Goal: Task Accomplishment & Management: Use online tool/utility

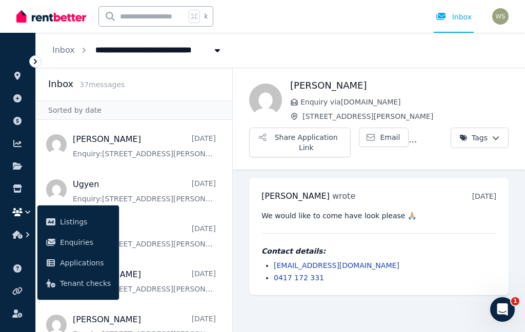
scroll to position [41, 0]
click at [87, 263] on span "Applications" at bounding box center [85, 263] width 51 height 12
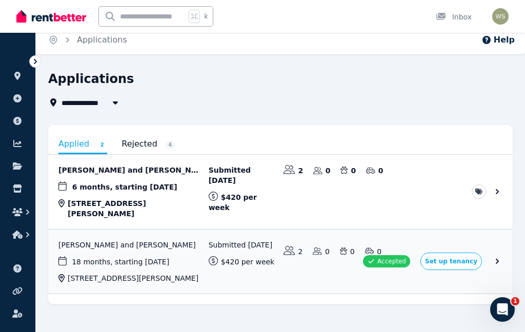
scroll to position [12, 0]
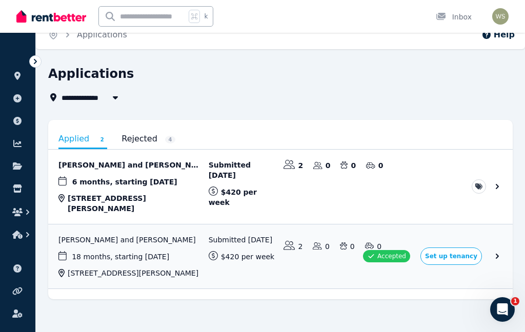
click at [489, 184] on link "View application: Dave Ugay and April Joyce Ochoco" at bounding box center [280, 187] width 465 height 74
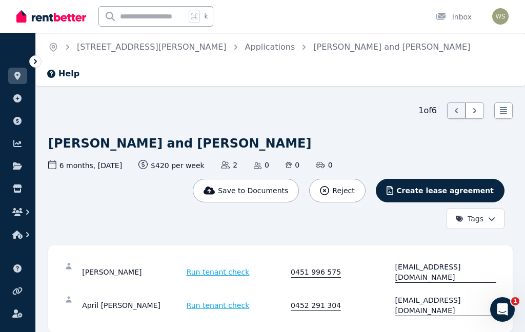
scroll to position [14, 0]
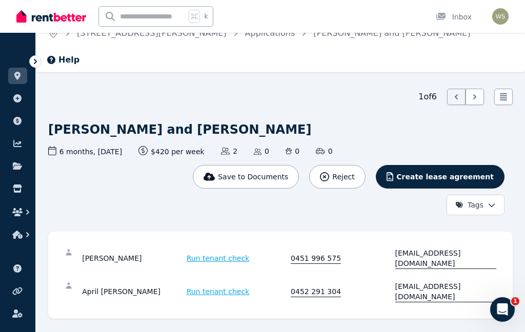
click at [329, 172] on icon "button" at bounding box center [324, 176] width 9 height 9
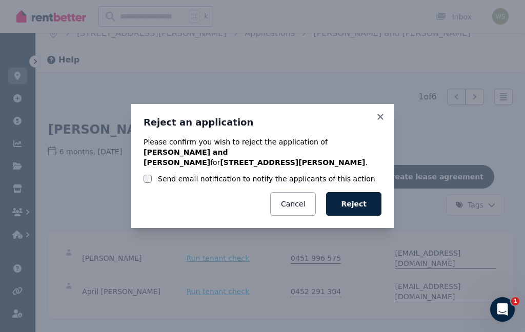
click at [357, 199] on button "Reject" at bounding box center [353, 204] width 55 height 24
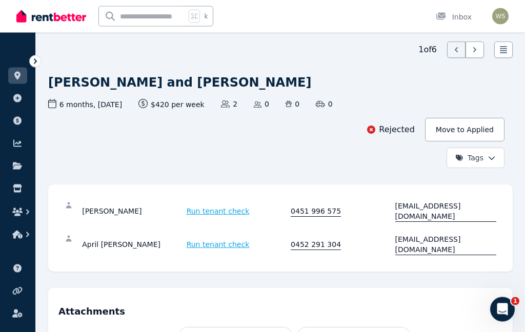
scroll to position [63, 0]
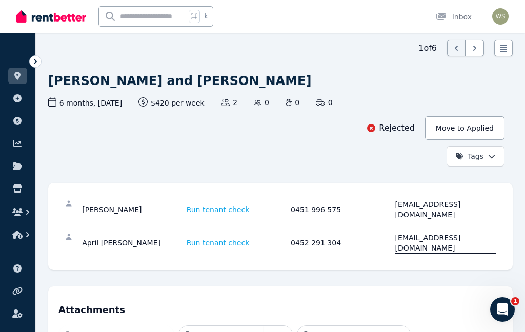
click at [21, 234] on icon "button" at bounding box center [17, 235] width 10 height 8
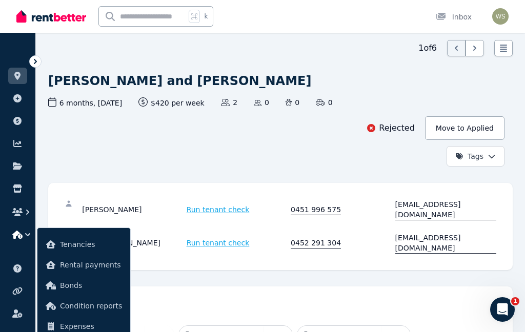
click at [107, 310] on span "Condition reports" at bounding box center [91, 306] width 62 height 12
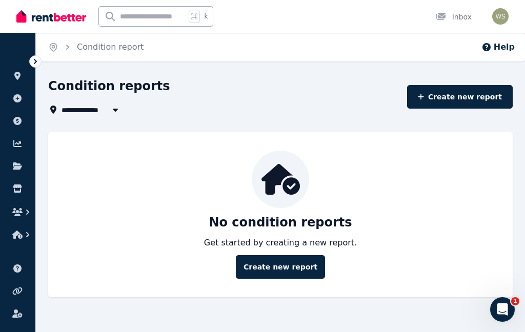
click at [271, 267] on link "Create new report" at bounding box center [280, 267] width 89 height 24
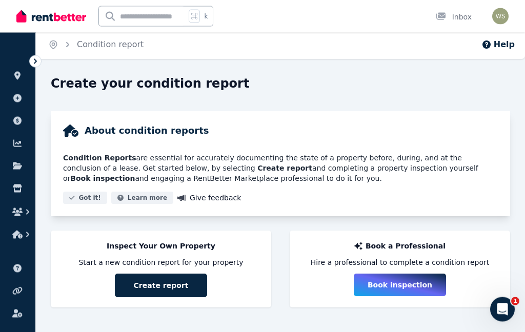
scroll to position [7, 0]
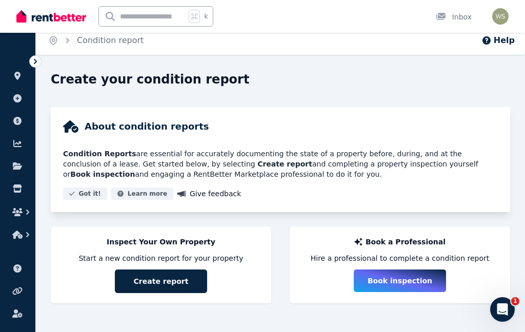
click at [159, 285] on button "Create report" at bounding box center [161, 282] width 92 height 24
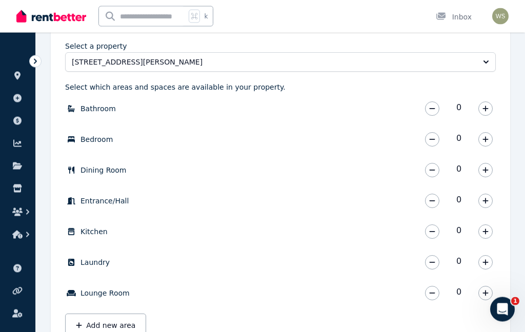
scroll to position [299, 0]
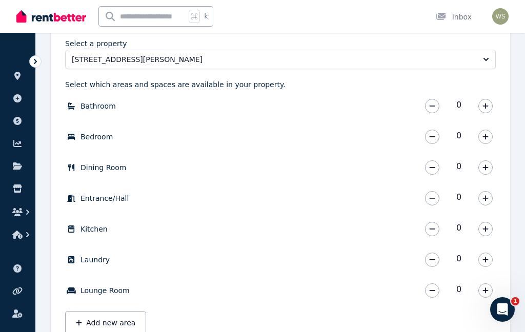
click at [479, 105] on button "button" at bounding box center [485, 106] width 14 height 14
click at [484, 130] on button "button" at bounding box center [485, 137] width 14 height 14
click at [485, 188] on div "0" at bounding box center [459, 198] width 74 height 21
click at [487, 202] on icon "button" at bounding box center [485, 198] width 6 height 7
click at [478, 231] on button "button" at bounding box center [485, 229] width 14 height 14
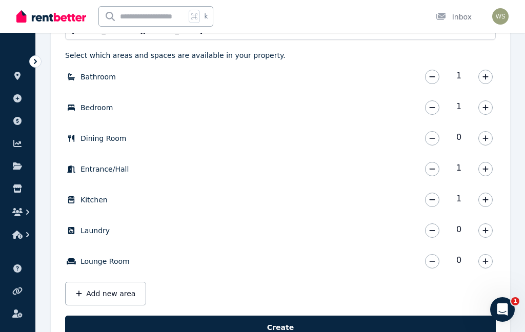
scroll to position [328, 0]
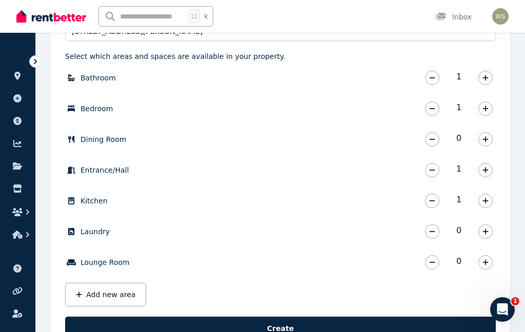
click at [484, 256] on button "button" at bounding box center [485, 262] width 14 height 14
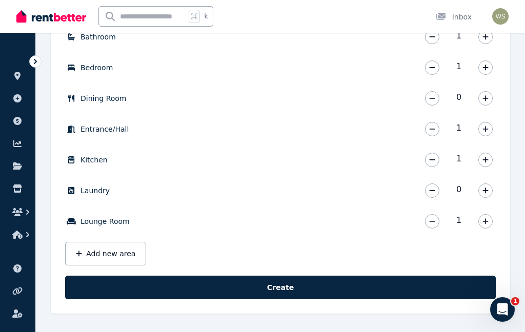
click at [238, 283] on button "Create" at bounding box center [280, 288] width 431 height 24
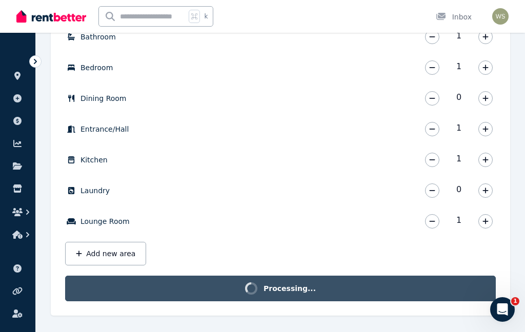
scroll to position [355, 0]
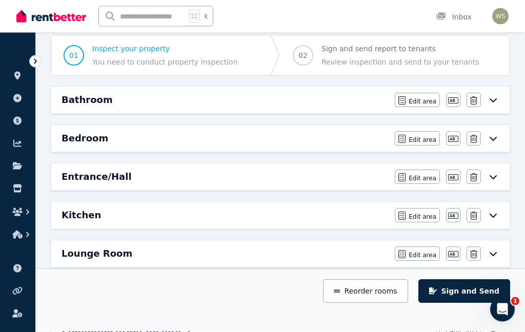
scroll to position [106, 0]
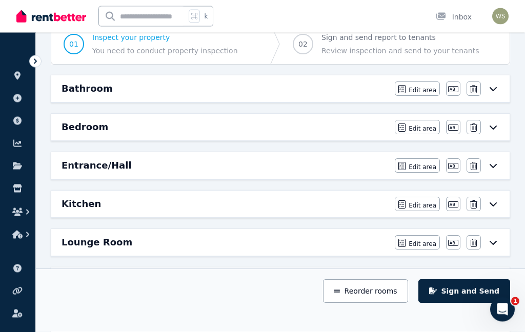
click at [491, 90] on icon at bounding box center [493, 89] width 12 height 8
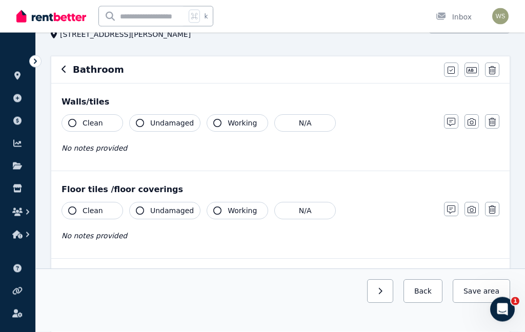
scroll to position [74, 0]
click at [73, 125] on icon "button" at bounding box center [72, 123] width 8 height 8
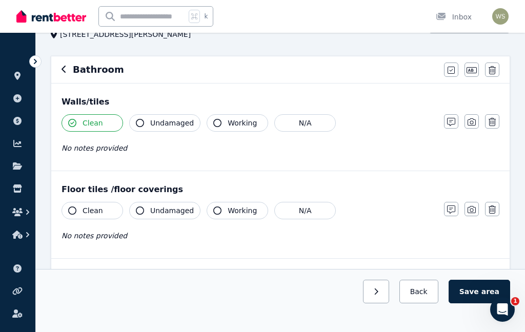
click at [70, 210] on icon "button" at bounding box center [72, 211] width 8 height 8
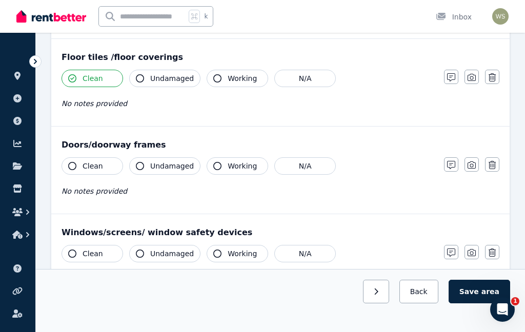
scroll to position [209, 0]
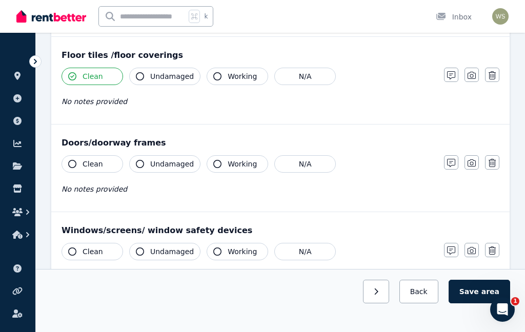
click at [70, 170] on button "Clean" at bounding box center [93, 163] width 62 height 17
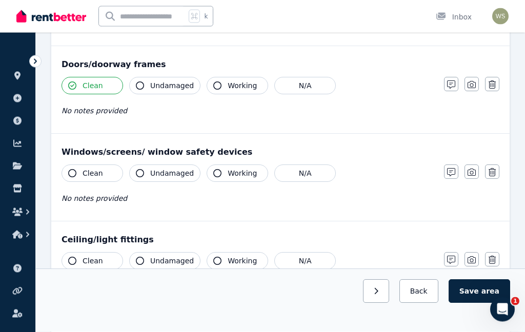
scroll to position [289, 0]
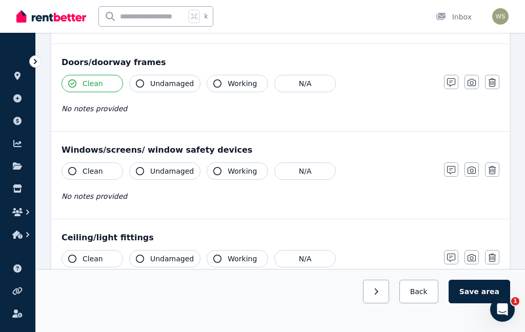
click at [289, 178] on button "N/A" at bounding box center [305, 171] width 62 height 17
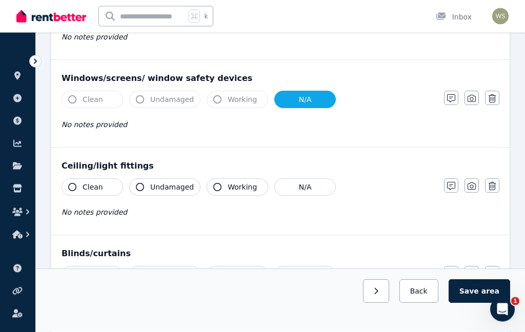
scroll to position [364, 0]
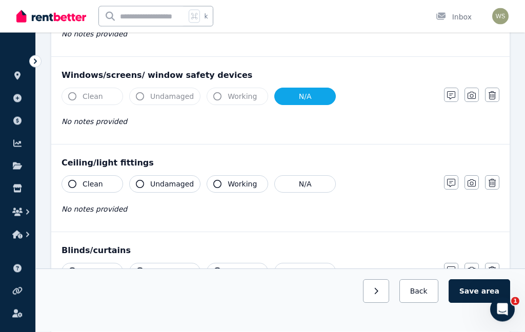
click at [79, 185] on button "Clean" at bounding box center [93, 184] width 62 height 17
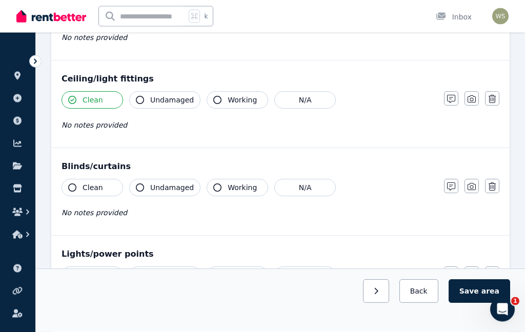
click at [297, 186] on button "N/A" at bounding box center [305, 187] width 62 height 17
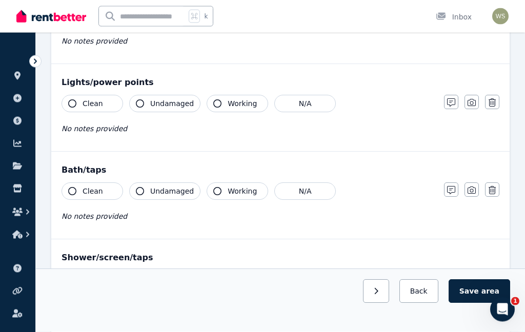
scroll to position [620, 0]
click at [73, 106] on icon "button" at bounding box center [72, 103] width 8 height 8
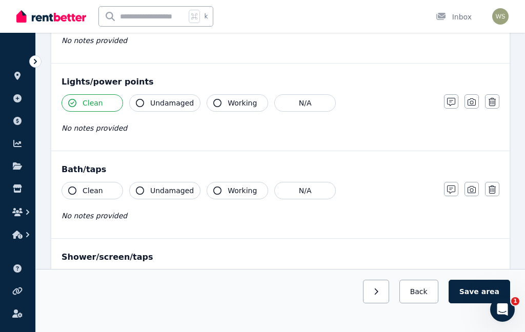
click at [234, 108] on span "Working" at bounding box center [242, 103] width 29 height 10
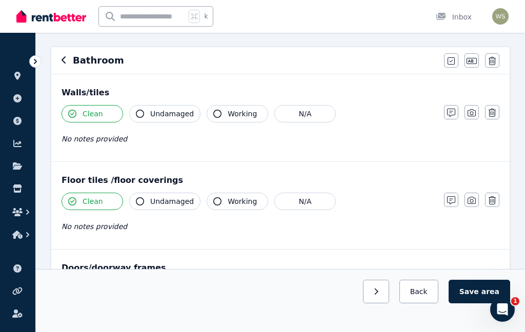
scroll to position [86, 0]
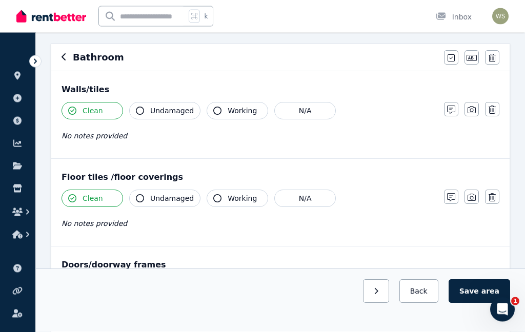
click at [472, 114] on button "button" at bounding box center [472, 110] width 14 height 14
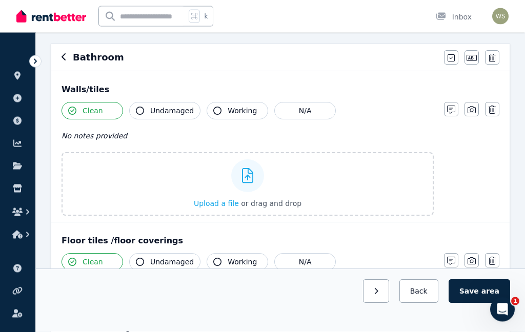
scroll to position [87, 0]
click at [217, 206] on span "Upload a file" at bounding box center [216, 203] width 45 height 8
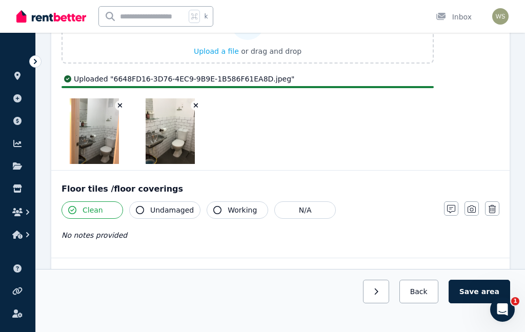
scroll to position [250, 0]
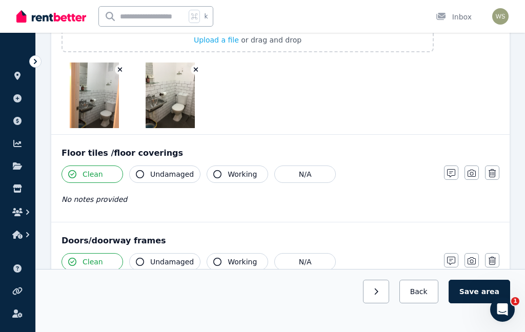
click at [114, 70] on img at bounding box center [94, 96] width 49 height 66
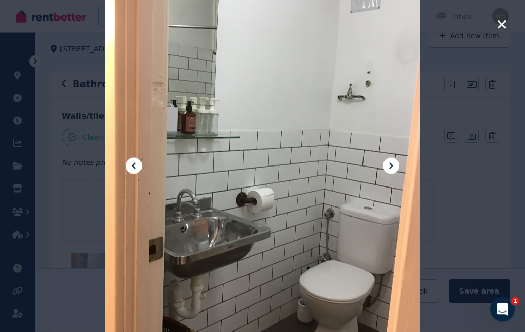
scroll to position [0, 0]
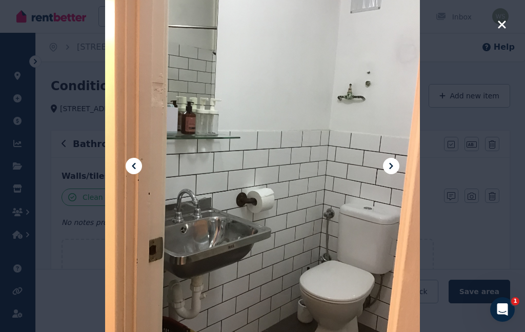
click at [387, 170] on icon at bounding box center [391, 166] width 12 height 12
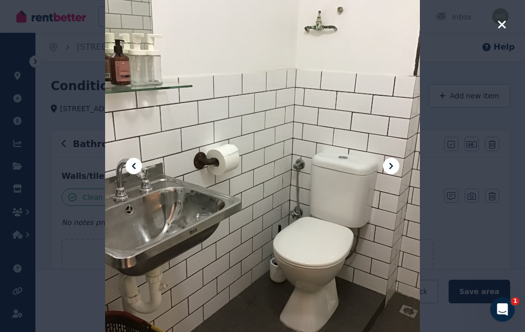
click at [131, 170] on icon at bounding box center [134, 166] width 12 height 12
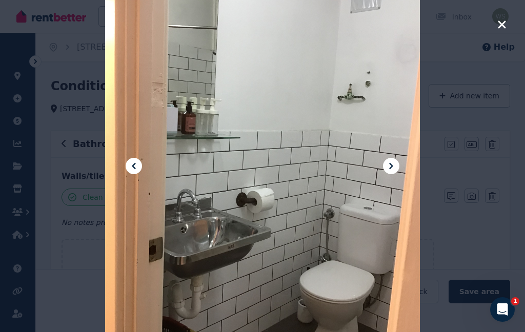
click at [386, 170] on icon at bounding box center [391, 166] width 12 height 12
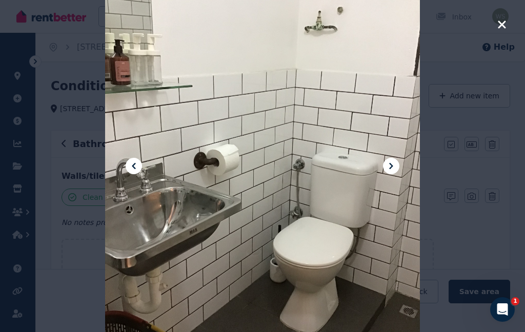
click at [504, 27] on icon "button" at bounding box center [502, 25] width 8 height 8
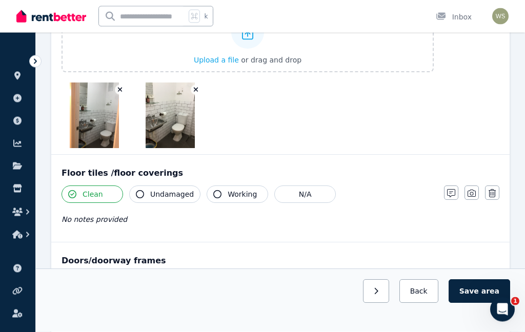
scroll to position [231, 0]
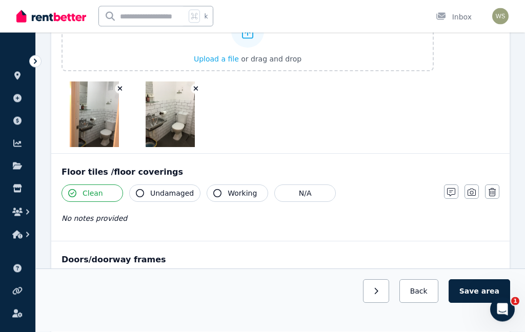
click at [122, 92] on icon "button" at bounding box center [120, 89] width 6 height 7
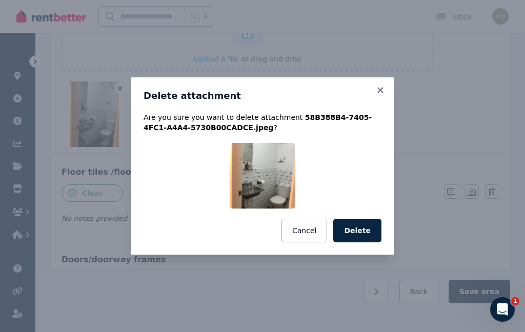
click at [356, 243] on button "Delete" at bounding box center [357, 231] width 48 height 24
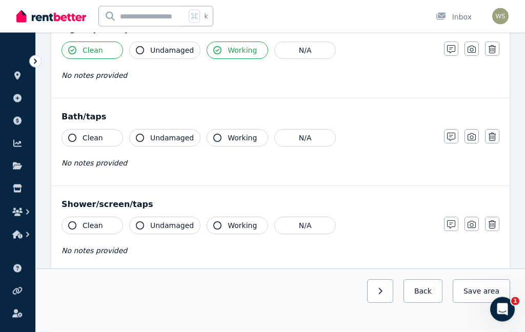
scroll to position [814, 0]
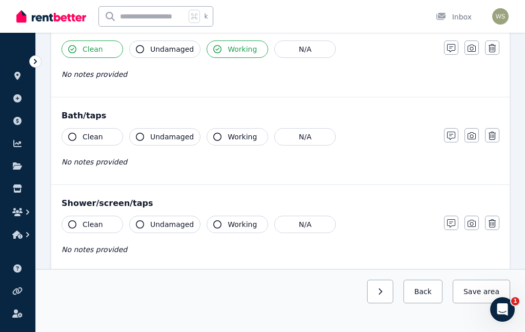
click at [74, 142] on button "Clean" at bounding box center [93, 136] width 62 height 17
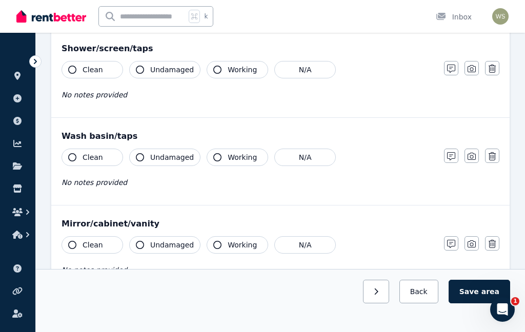
scroll to position [969, 0]
click at [70, 76] on button "Clean" at bounding box center [93, 69] width 62 height 17
click at [223, 72] on button "Working" at bounding box center [238, 69] width 62 height 17
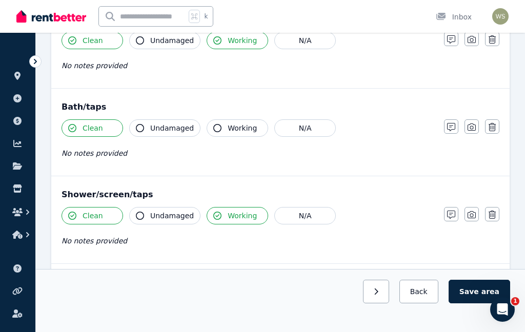
scroll to position [822, 0]
click at [224, 125] on button "Working" at bounding box center [238, 128] width 62 height 17
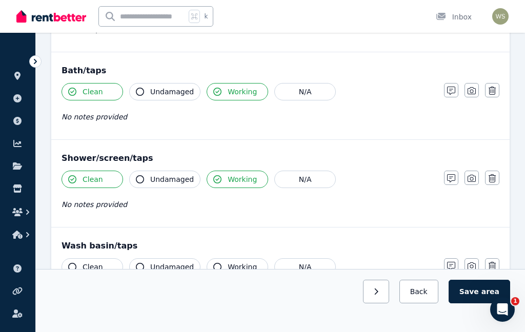
scroll to position [871, 0]
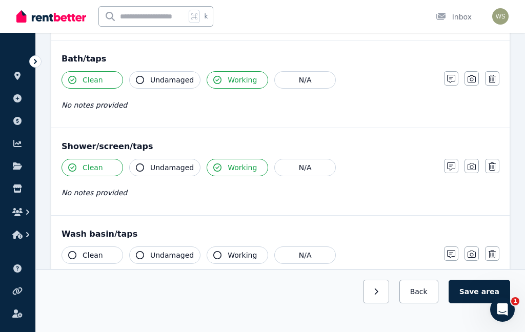
click at [293, 88] on button "N/A" at bounding box center [305, 79] width 62 height 17
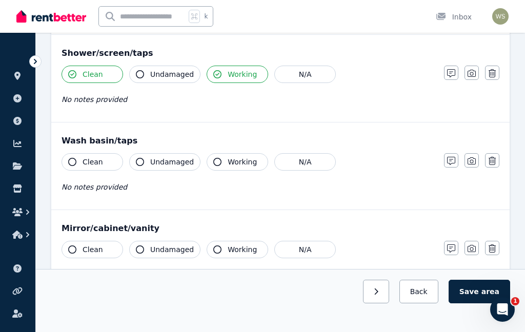
scroll to position [964, 0]
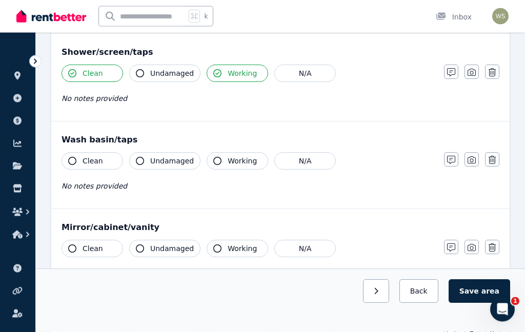
click at [74, 161] on icon "button" at bounding box center [72, 161] width 8 height 8
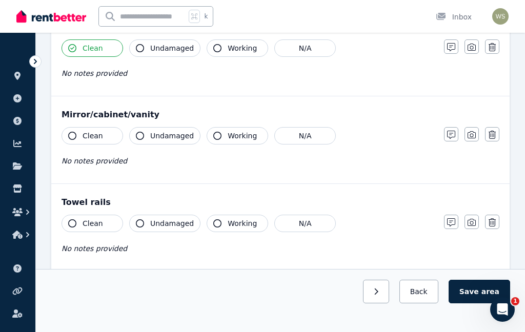
scroll to position [1078, 0]
click at [69, 143] on button "Clean" at bounding box center [93, 135] width 62 height 17
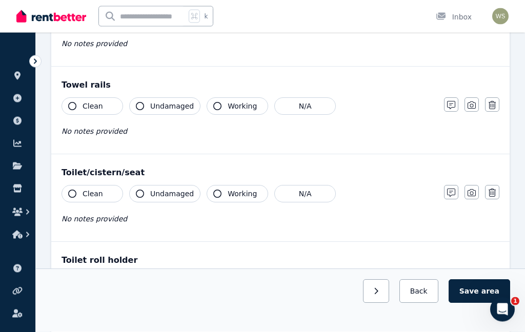
scroll to position [1198, 0]
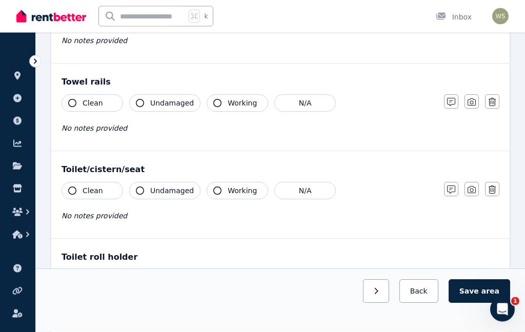
click at [211, 108] on button "Working" at bounding box center [238, 103] width 62 height 17
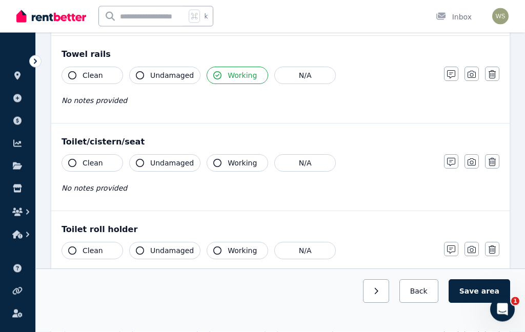
scroll to position [1226, 0]
click at [71, 78] on icon "button" at bounding box center [72, 75] width 8 height 8
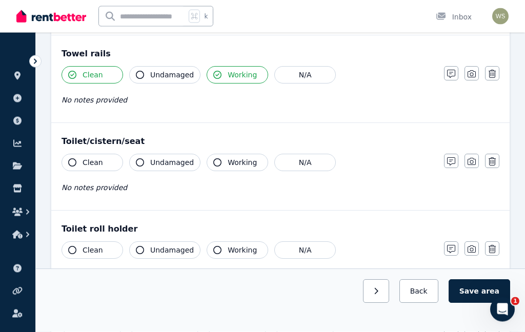
scroll to position [1226, 0]
click at [453, 72] on icon "button" at bounding box center [451, 74] width 8 height 8
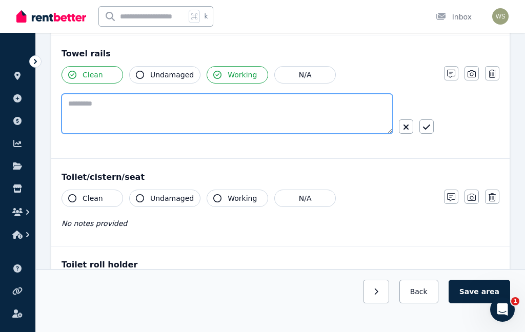
click at [76, 105] on textarea at bounding box center [227, 114] width 331 height 40
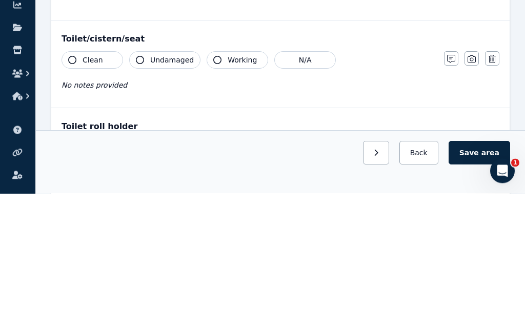
type textarea "*****"
click at [73, 195] on icon "button" at bounding box center [72, 199] width 8 height 8
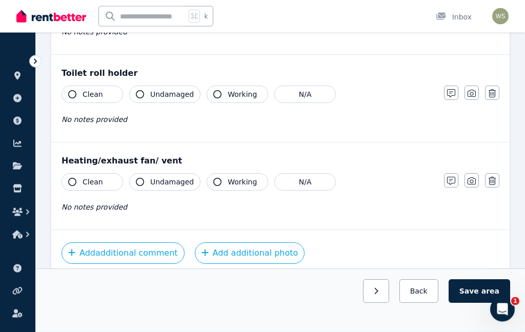
scroll to position [1422, 0]
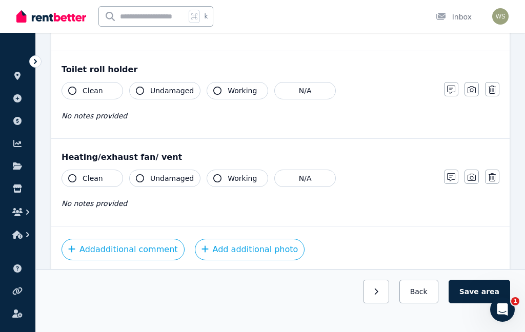
click at [71, 90] on icon "button" at bounding box center [72, 91] width 8 height 8
click at [449, 92] on icon "button" at bounding box center [451, 90] width 8 height 8
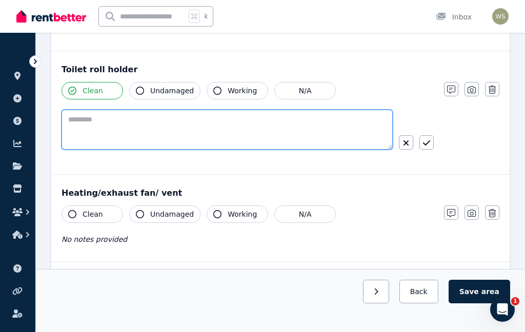
click at [78, 127] on textarea at bounding box center [227, 130] width 331 height 40
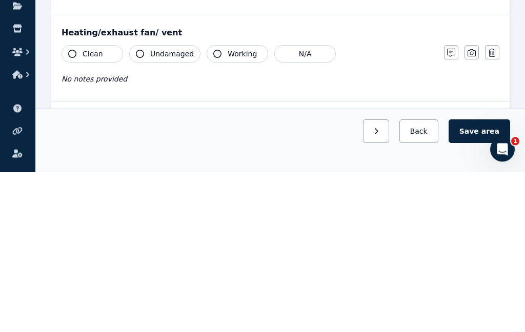
type textarea "*****"
click at [72, 210] on icon "button" at bounding box center [72, 214] width 8 height 8
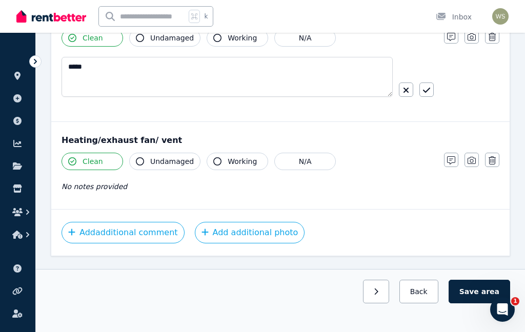
scroll to position [1458, 0]
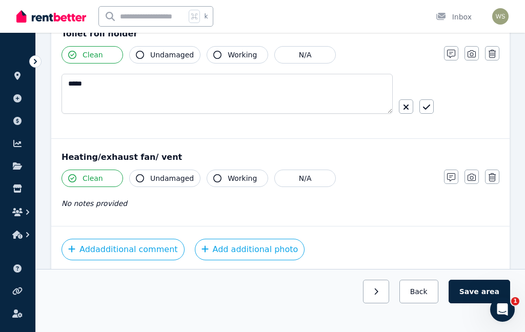
click at [447, 176] on button "button" at bounding box center [451, 177] width 14 height 14
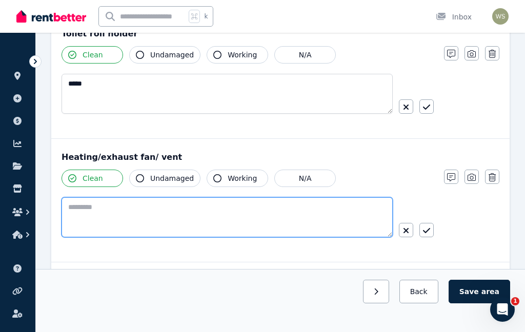
click at [78, 208] on textarea at bounding box center [227, 217] width 331 height 40
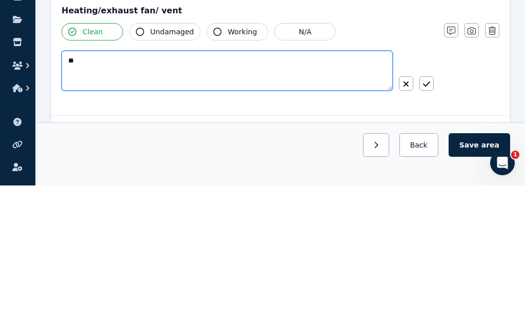
type textarea "*"
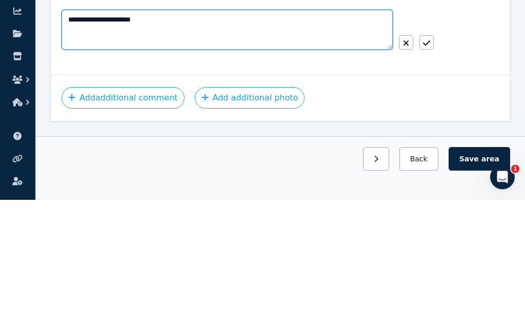
scroll to position [1520, 0]
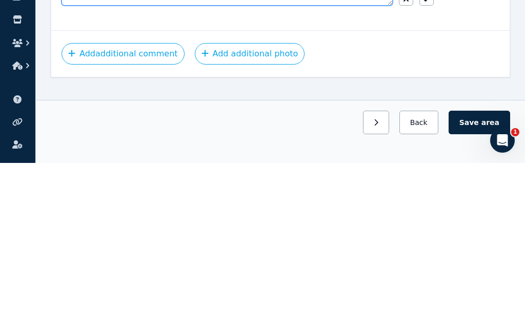
type textarea "**********"
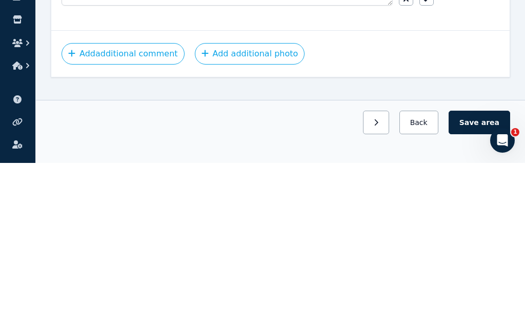
click at [229, 212] on button "Add additional photo" at bounding box center [250, 223] width 110 height 22
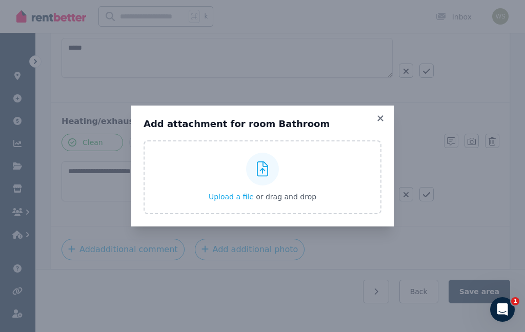
click at [223, 201] on span "Upload a file" at bounding box center [231, 197] width 45 height 8
click at [383, 123] on icon at bounding box center [380, 118] width 10 height 9
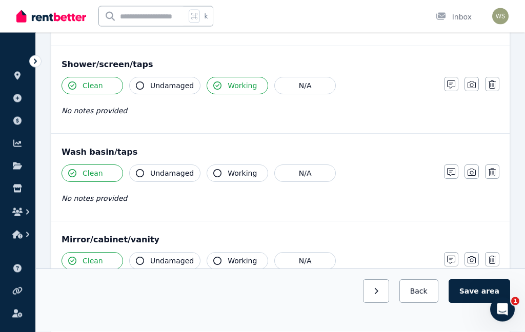
scroll to position [953, 0]
click at [471, 84] on icon "button" at bounding box center [472, 84] width 8 height 7
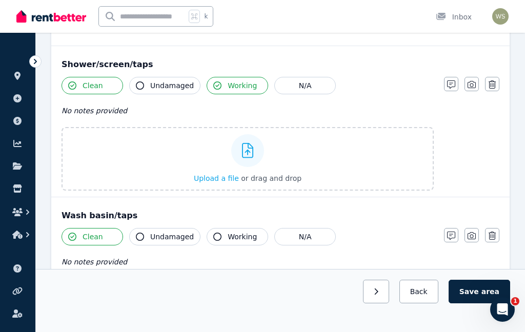
click at [213, 180] on span "Upload a file" at bounding box center [216, 178] width 45 height 8
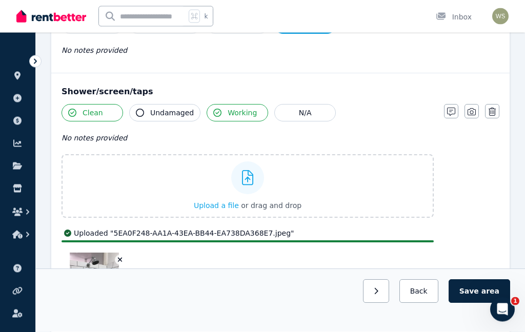
scroll to position [925, 0]
click at [451, 112] on icon "button" at bounding box center [451, 112] width 8 height 8
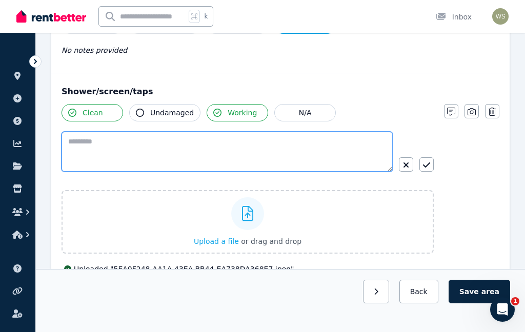
click at [79, 140] on textarea at bounding box center [227, 152] width 331 height 40
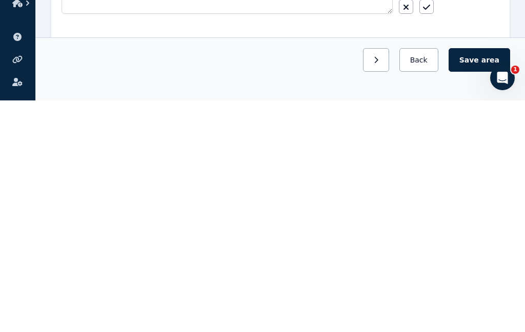
type textarea "**********"
click at [70, 147] on div "Toilet roll holder Clean Undamaged Working N/A ***** Notes Photo Delete" at bounding box center [280, 208] width 458 height 123
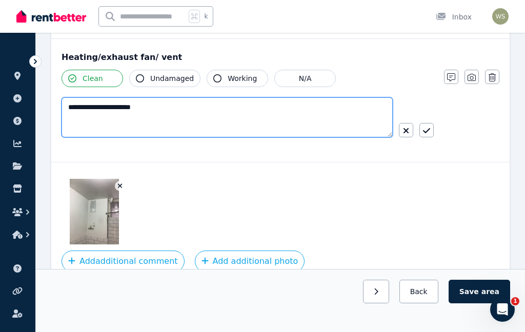
click at [157, 110] on textarea "**********" at bounding box center [227, 117] width 331 height 40
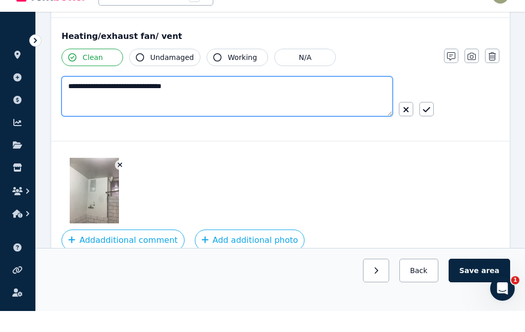
type textarea "**********"
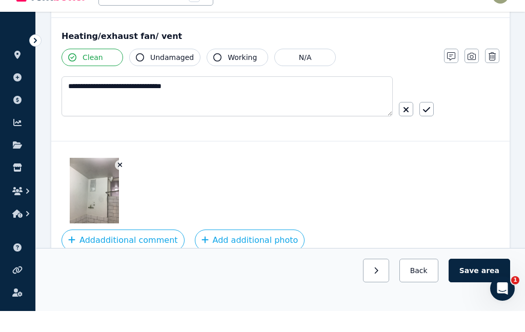
click at [470, 70] on button "button" at bounding box center [472, 77] width 14 height 14
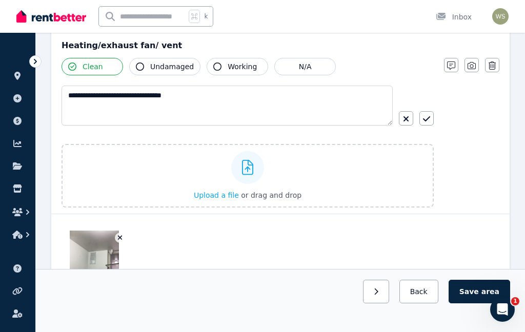
click at [219, 194] on span "Upload a file" at bounding box center [216, 195] width 45 height 8
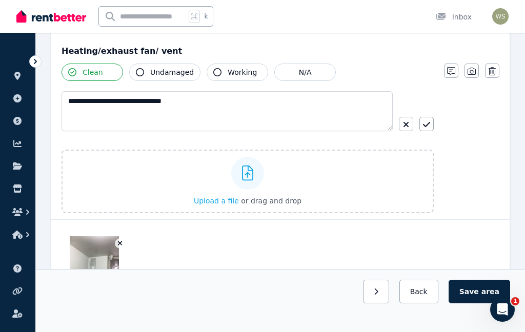
scroll to position [1762, 0]
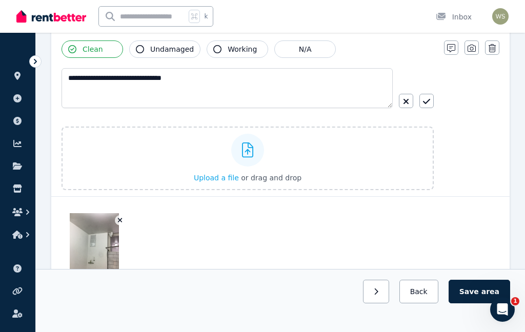
click at [215, 178] on span "Upload a file" at bounding box center [216, 178] width 45 height 8
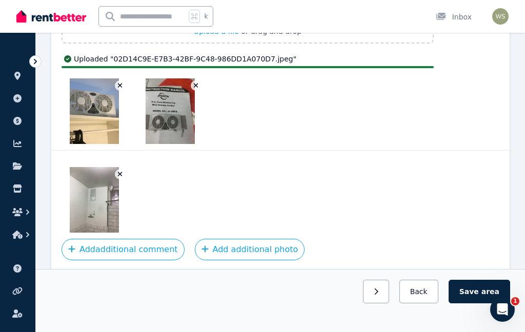
scroll to position [1884, 0]
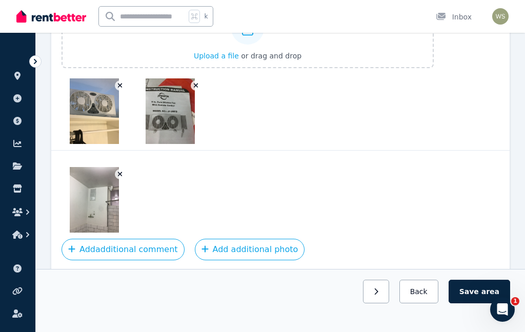
click at [465, 304] on button "Save area" at bounding box center [480, 292] width 62 height 24
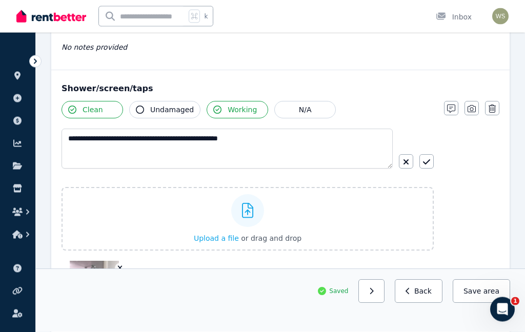
scroll to position [930, 0]
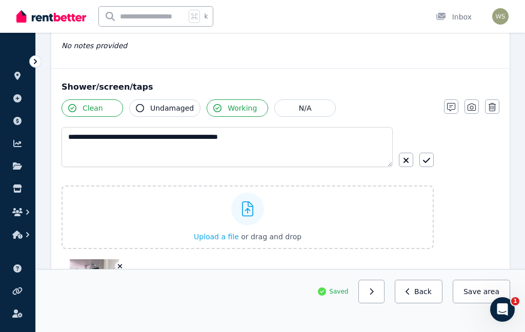
click at [447, 112] on button "button" at bounding box center [451, 106] width 14 height 14
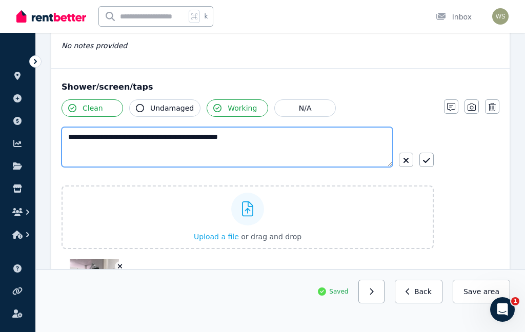
click at [70, 145] on textarea "**********" at bounding box center [227, 147] width 331 height 40
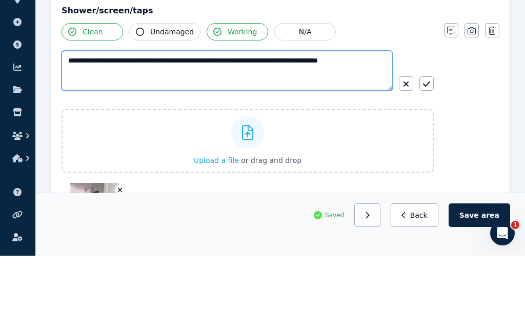
type textarea "**********"
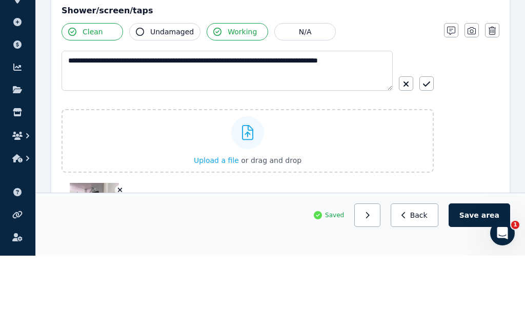
click at [470, 103] on icon "button" at bounding box center [472, 107] width 8 height 8
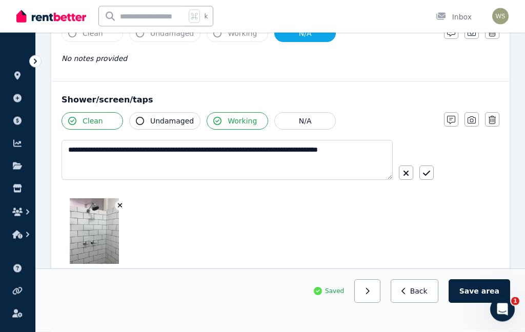
scroll to position [930, 0]
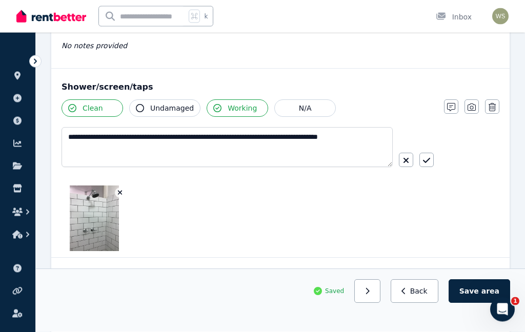
click at [468, 110] on icon "button" at bounding box center [472, 107] width 8 height 7
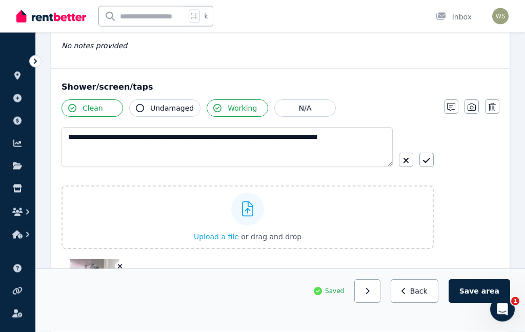
scroll to position [930, 0]
click at [215, 233] on span "Upload a file" at bounding box center [216, 237] width 45 height 8
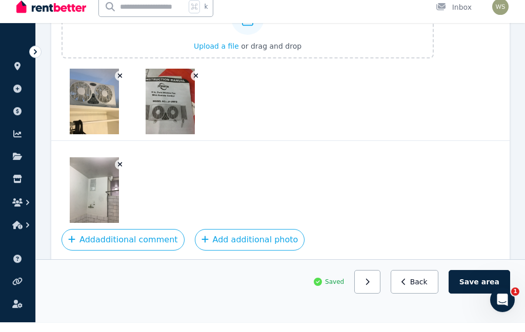
scroll to position [1925, 0]
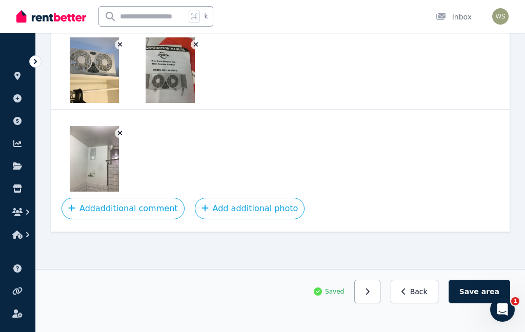
click at [472, 293] on button "Save area" at bounding box center [480, 292] width 62 height 24
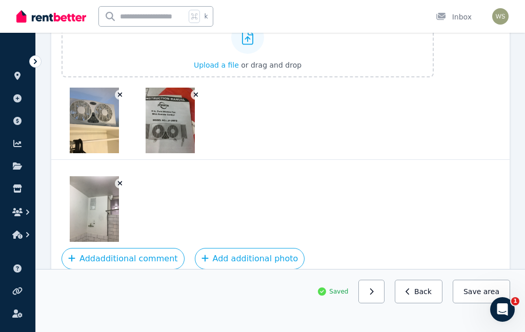
scroll to position [1884, 0]
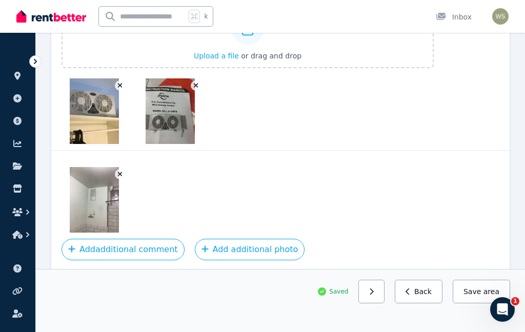
click at [372, 304] on button "button" at bounding box center [371, 292] width 26 height 24
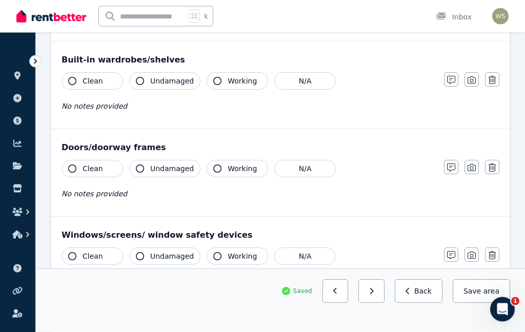
scroll to position [205, 0]
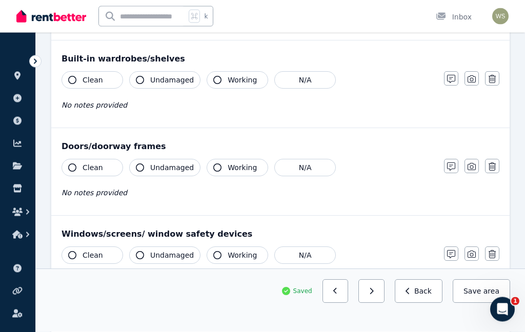
click at [66, 79] on button "Clean" at bounding box center [93, 80] width 62 height 17
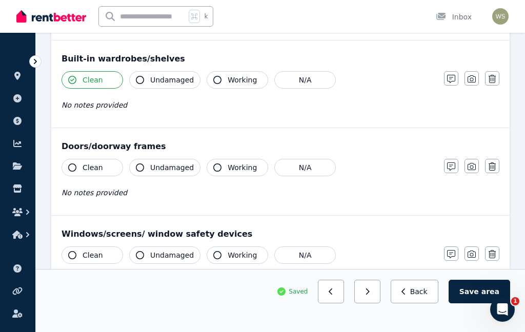
click at [220, 83] on button "Working" at bounding box center [238, 79] width 62 height 17
click at [447, 76] on icon "button" at bounding box center [451, 79] width 8 height 8
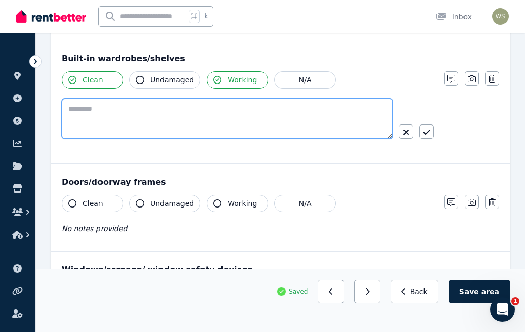
click at [72, 109] on textarea at bounding box center [227, 119] width 331 height 40
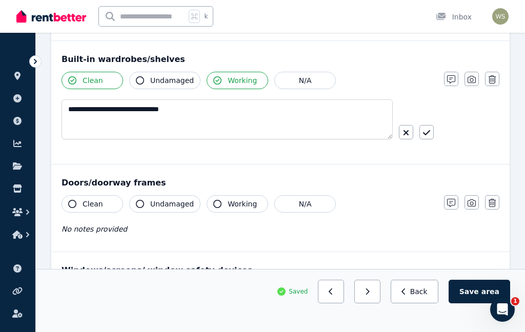
click at [65, 24] on img at bounding box center [51, 16] width 70 height 15
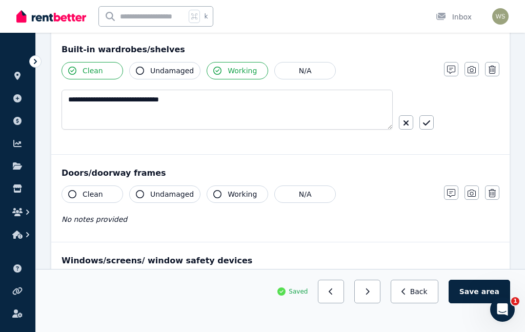
scroll to position [207, 0]
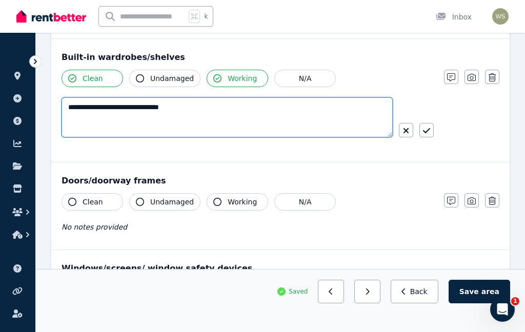
click at [199, 99] on textarea "**********" at bounding box center [227, 117] width 331 height 40
click at [205, 106] on textarea "**********" at bounding box center [227, 118] width 331 height 40
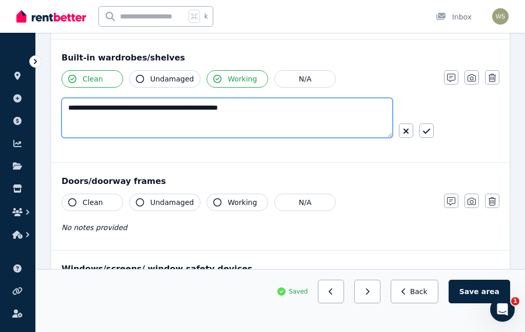
type textarea "**********"
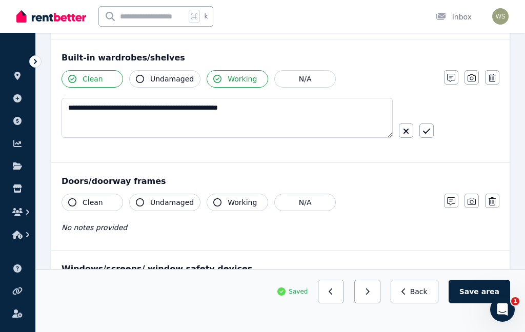
click at [469, 76] on icon "button" at bounding box center [472, 78] width 8 height 8
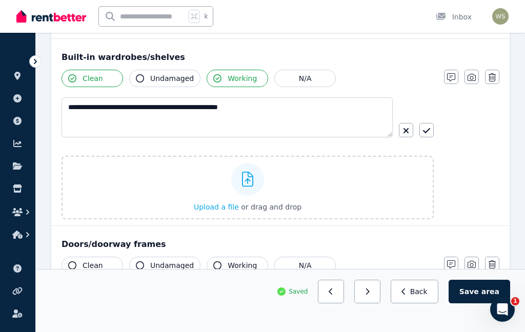
click at [212, 203] on span "Upload a file" at bounding box center [216, 207] width 45 height 8
click at [206, 206] on span "Upload a file" at bounding box center [216, 207] width 45 height 8
click at [210, 203] on span "Upload a file" at bounding box center [216, 207] width 45 height 8
click at [208, 207] on span "Upload a file" at bounding box center [216, 207] width 45 height 8
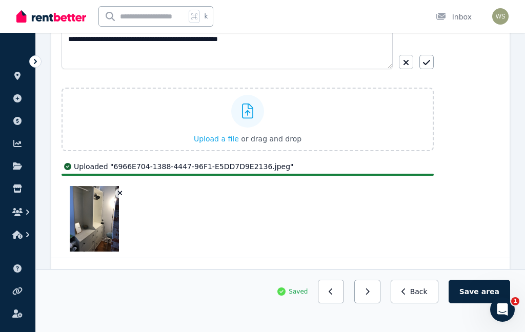
scroll to position [277, 0]
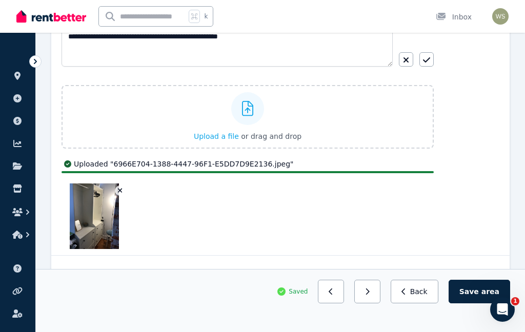
click at [89, 222] on img at bounding box center [94, 217] width 49 height 66
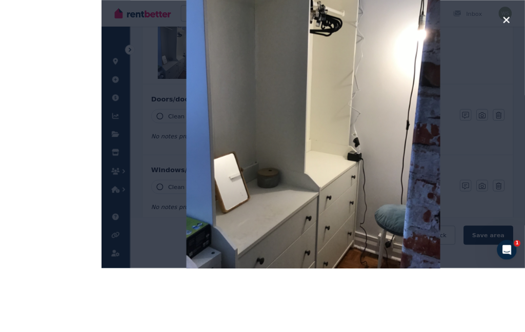
scroll to position [476, 0]
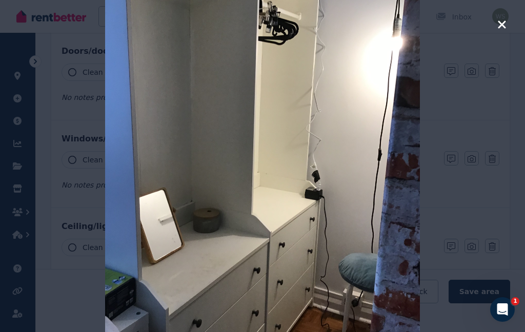
click at [497, 25] on icon "button" at bounding box center [501, 24] width 9 height 12
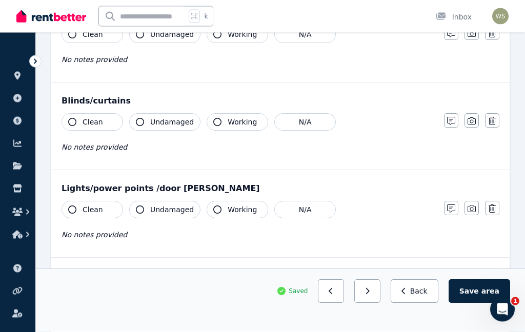
click at [305, 128] on button "N/A" at bounding box center [305, 122] width 62 height 17
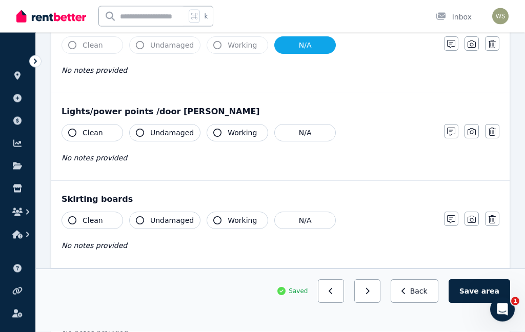
scroll to position [766, 0]
click at [77, 135] on button "Clean" at bounding box center [93, 132] width 62 height 17
click at [226, 140] on button "Working" at bounding box center [238, 132] width 62 height 17
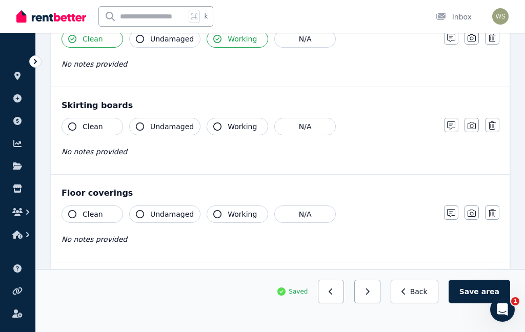
scroll to position [860, 0]
click at [77, 129] on button "Clean" at bounding box center [93, 125] width 62 height 17
click at [229, 128] on span "Working" at bounding box center [242, 126] width 29 height 10
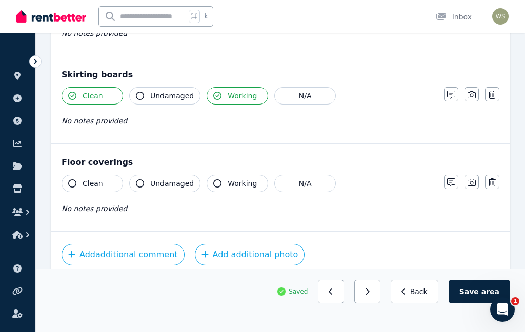
scroll to position [896, 0]
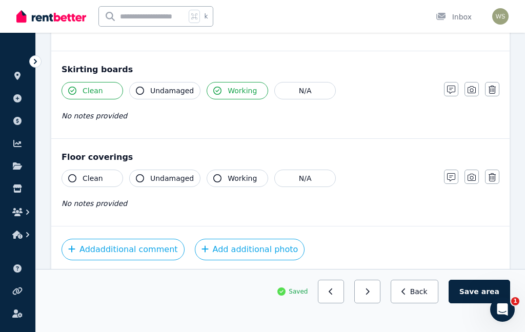
click at [85, 178] on span "Clean" at bounding box center [93, 178] width 21 height 10
click at [449, 180] on icon "button" at bounding box center [451, 177] width 8 height 8
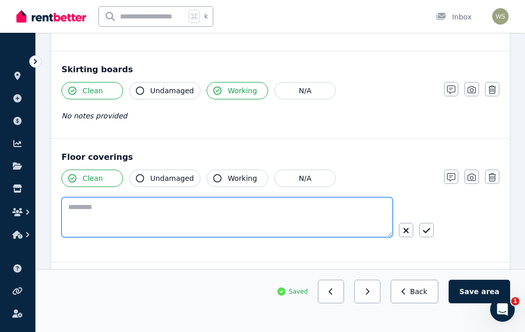
click at [82, 206] on textarea at bounding box center [227, 217] width 331 height 40
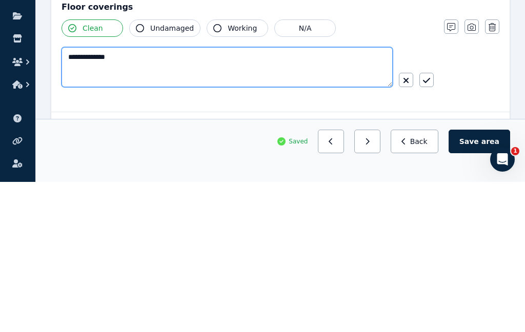
type textarea "**********"
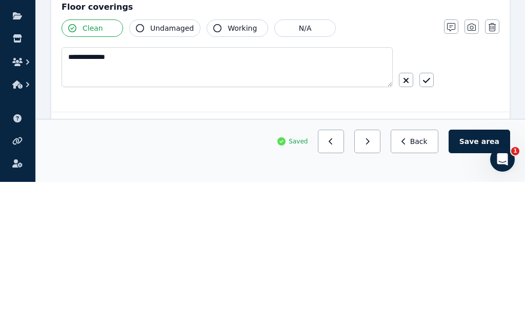
click at [470, 173] on icon "button" at bounding box center [472, 177] width 8 height 8
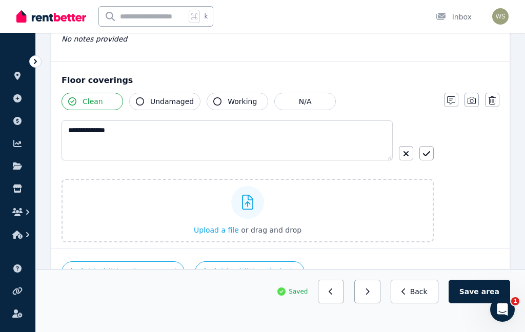
click at [209, 230] on span "Upload a file" at bounding box center [216, 230] width 45 height 8
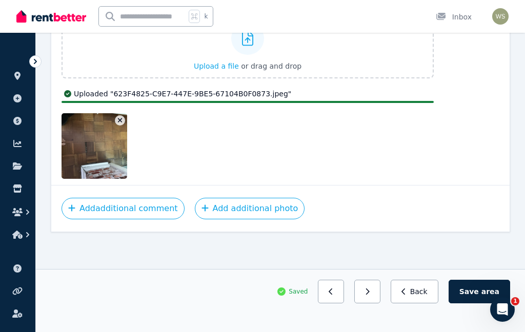
scroll to position [1112, 0]
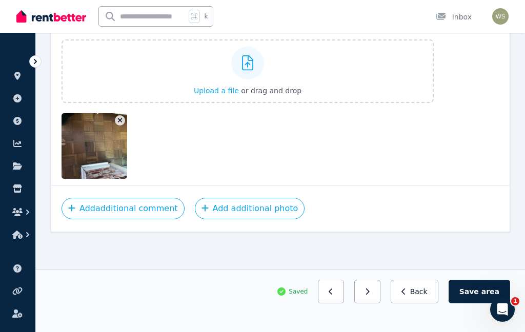
click at [88, 132] on img at bounding box center [106, 146] width 88 height 66
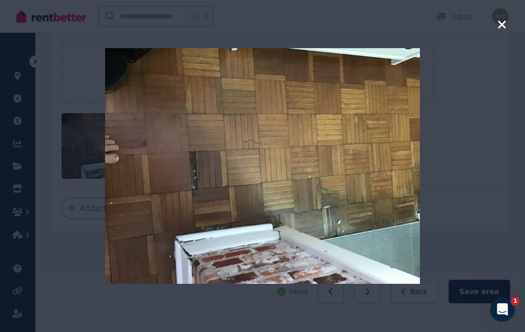
click at [500, 29] on icon "button" at bounding box center [501, 24] width 9 height 12
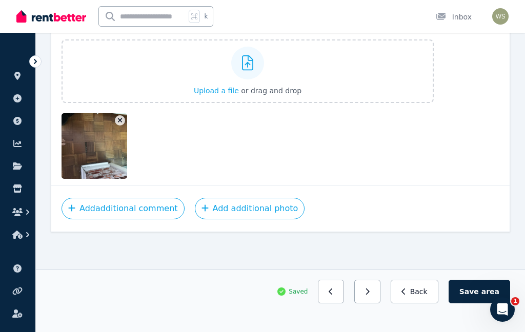
click at [475, 288] on button "Save area" at bounding box center [480, 292] width 62 height 24
